Goal: Information Seeking & Learning: Understand process/instructions

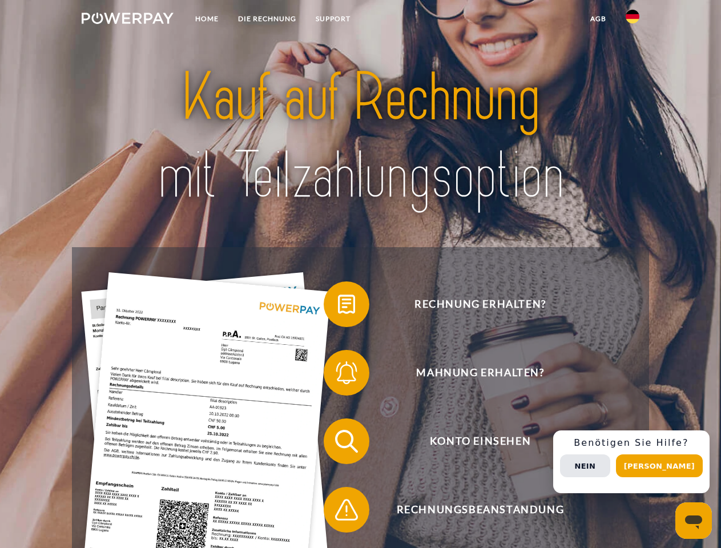
click at [127, 20] on img at bounding box center [128, 18] width 92 height 11
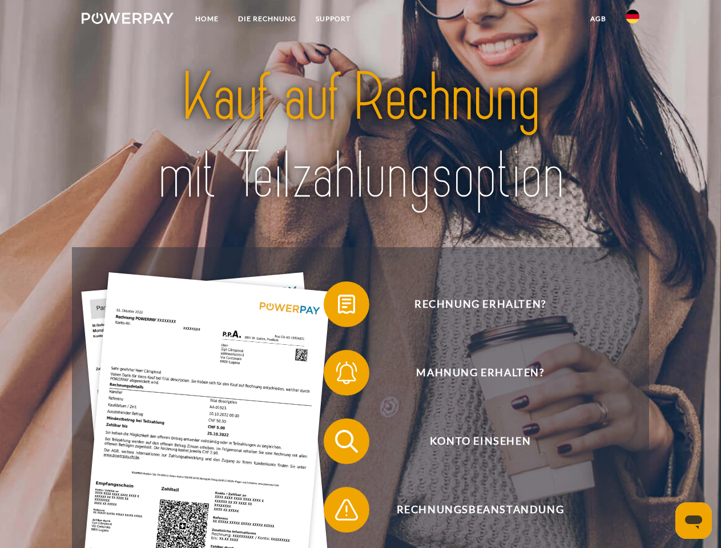
click at [632, 20] on img at bounding box center [632, 17] width 14 height 14
click at [597, 19] on link "agb" at bounding box center [597, 19] width 35 height 21
click at [338, 306] on span at bounding box center [329, 304] width 57 height 57
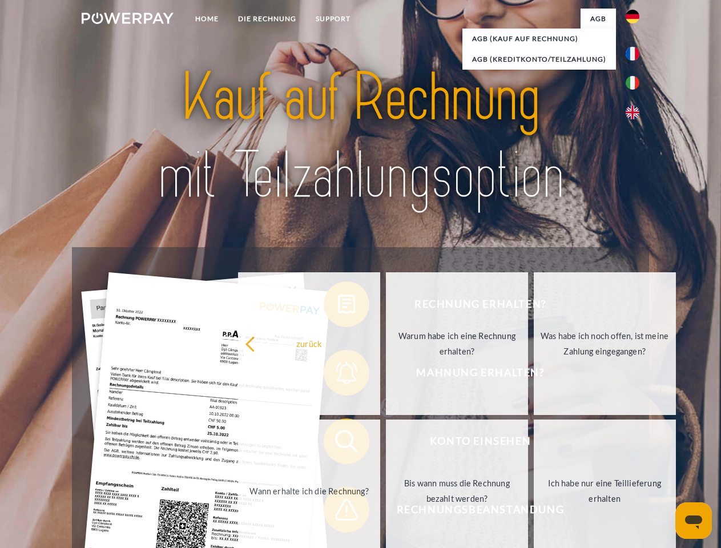
click at [338, 375] on div "Rechnung erhalten? Mahnung erhalten? Konto einsehen" at bounding box center [360, 475] width 576 height 456
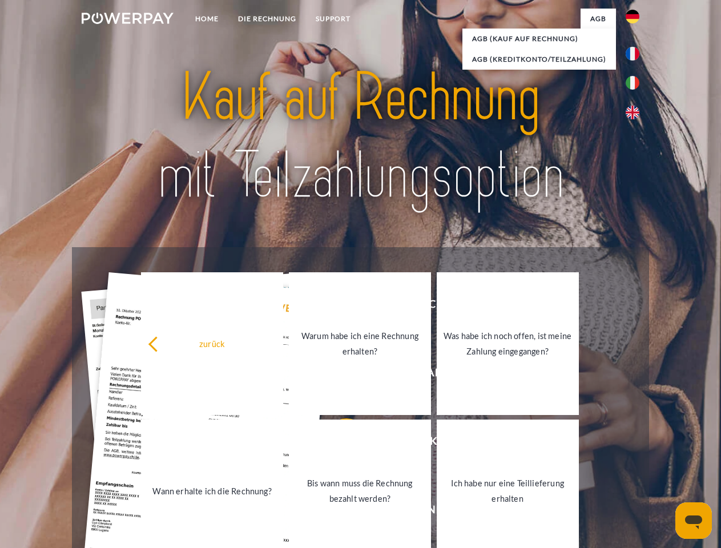
click at [338, 443] on link "Bis wann muss die Rechnung bezahlt werden?" at bounding box center [360, 490] width 142 height 143
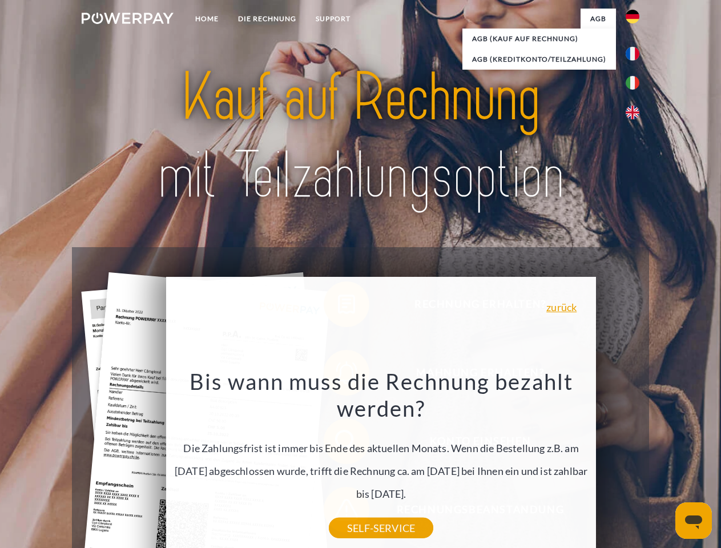
click at [338, 512] on div "Bis wann muss die Rechnung bezahlt werden? Die Zahlungsfrist ist immer bis Ende…" at bounding box center [381, 447] width 416 height 160
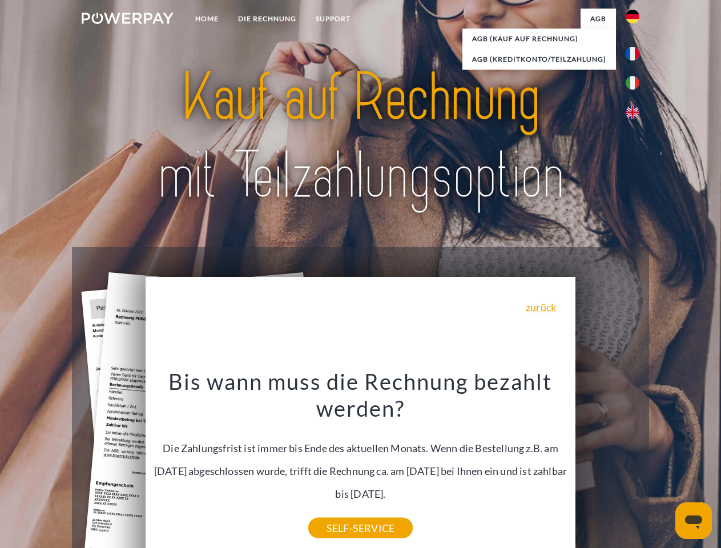
click at [635, 462] on div "Rechnung erhalten? Mahnung erhalten? Konto einsehen" at bounding box center [360, 475] width 576 height 456
click at [607, 464] on span "Konto einsehen" at bounding box center [480, 441] width 280 height 46
click at [663, 466] on header "Home DIE RECHNUNG SUPPORT" at bounding box center [360, 394] width 721 height 788
